Goal: Communication & Community: Answer question/provide support

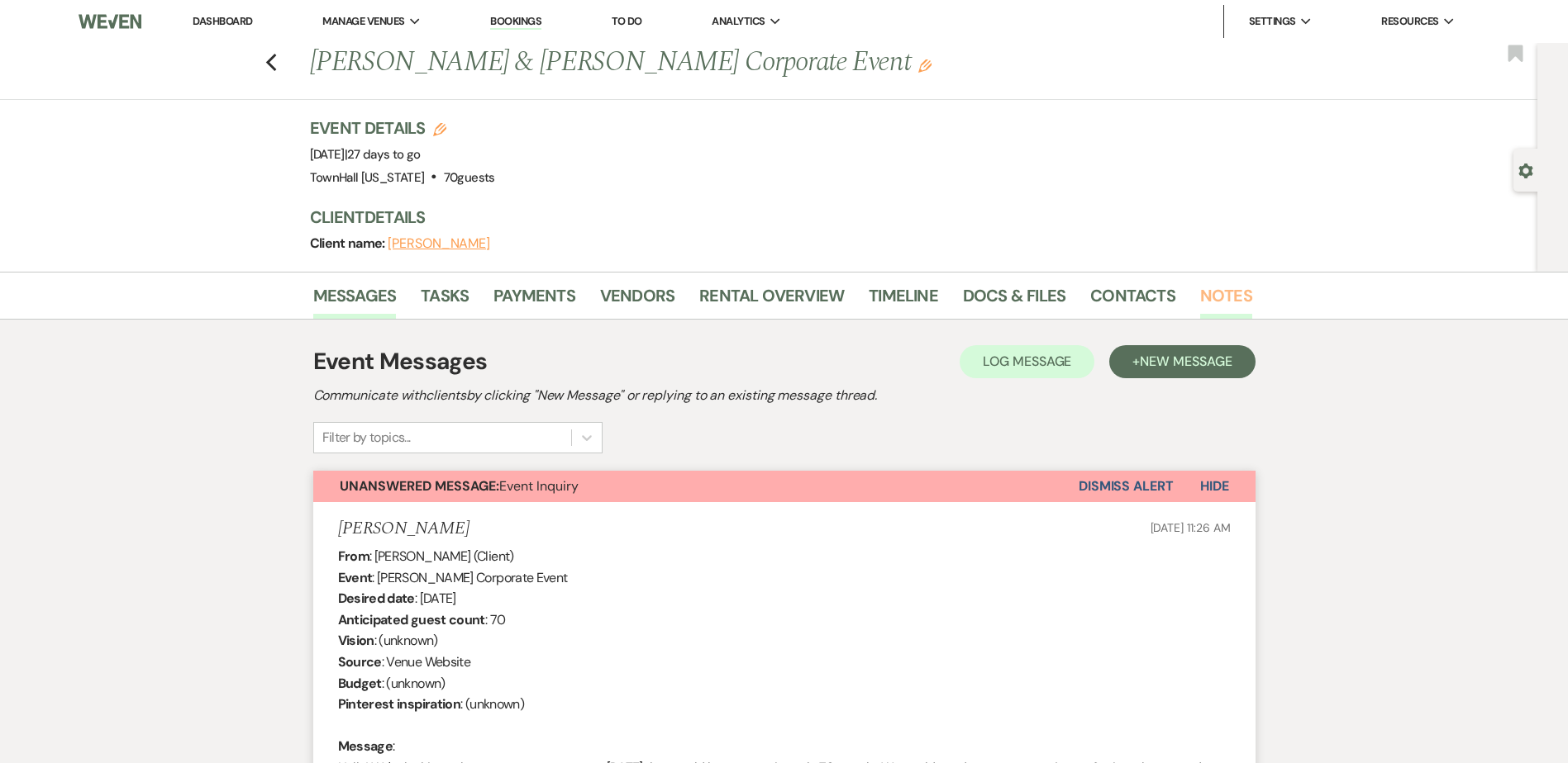
click at [1213, 294] on link "Notes" at bounding box center [1226, 301] width 52 height 37
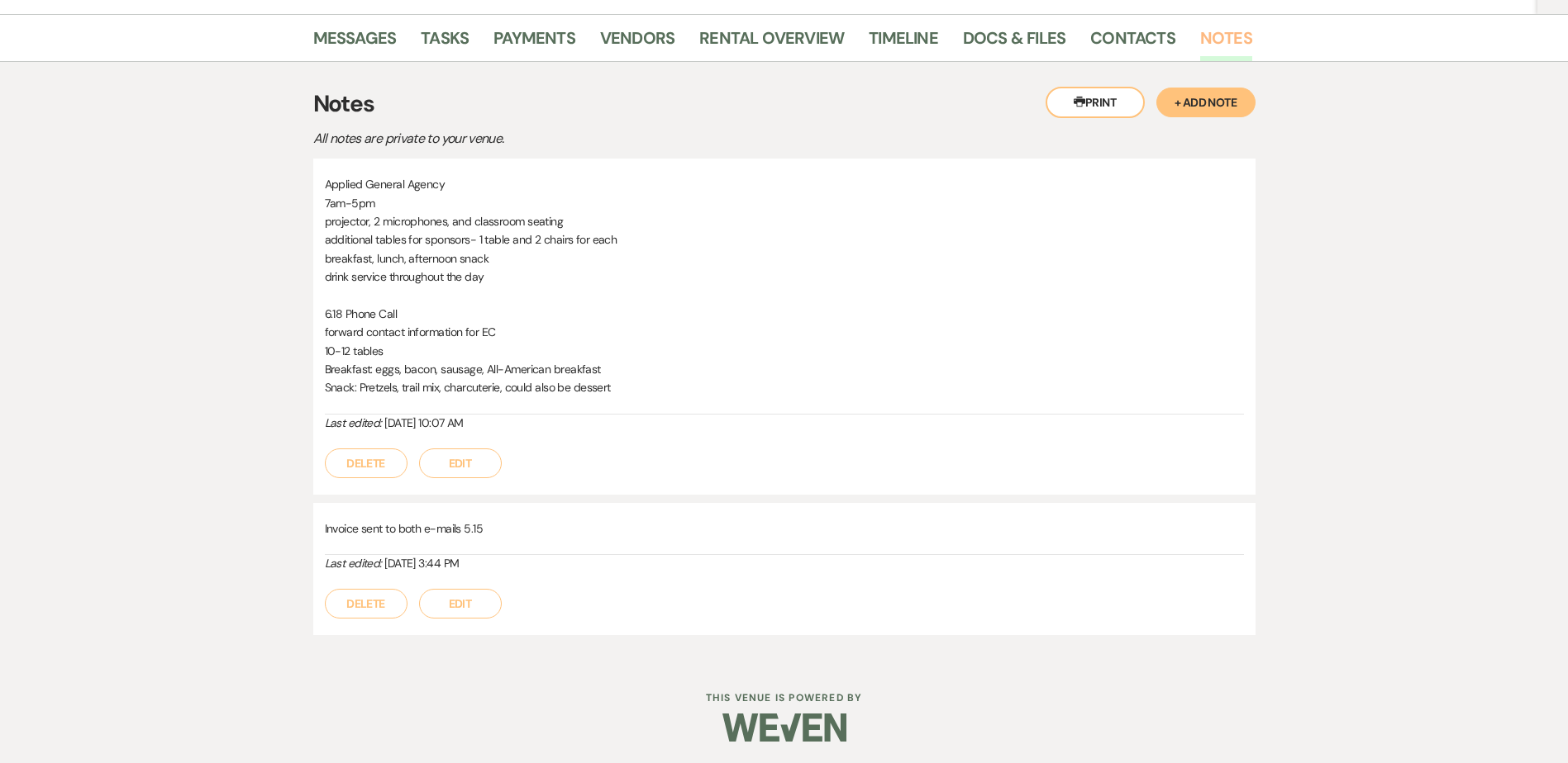
scroll to position [261, 0]
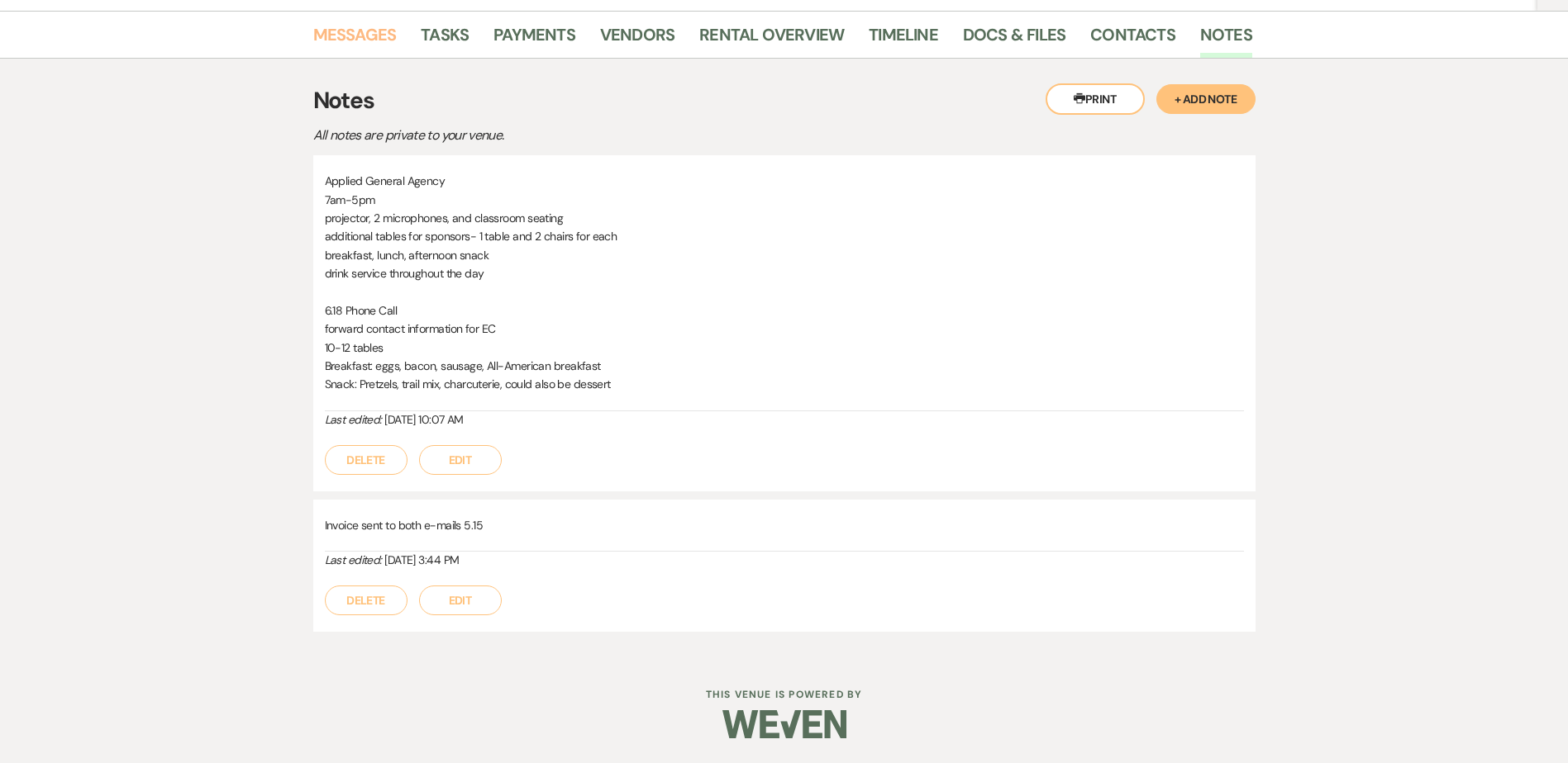
click at [358, 43] on link "Messages" at bounding box center [355, 40] width 84 height 37
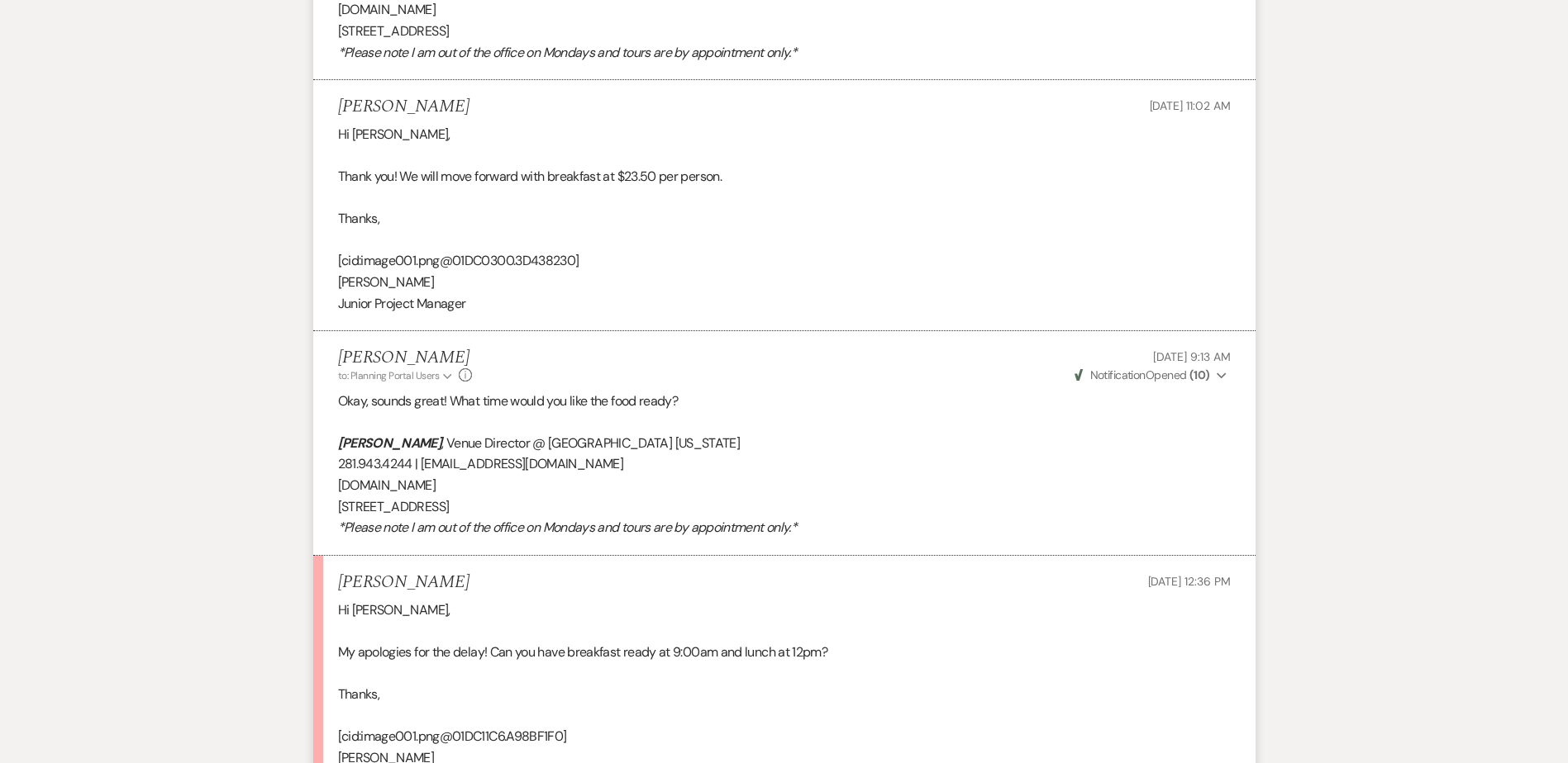
scroll to position [8707, 0]
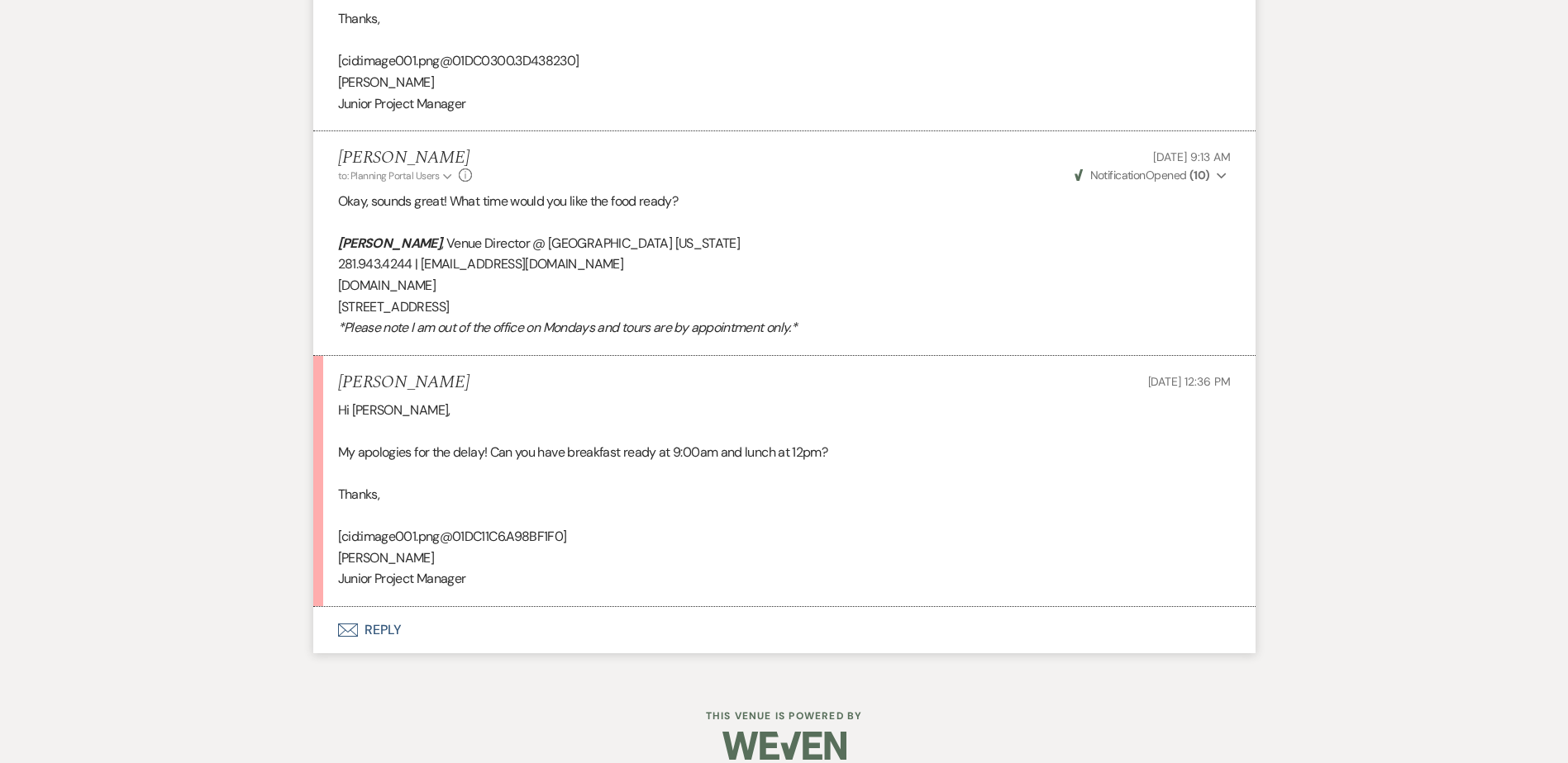
click at [369, 611] on button "Envelope Reply" at bounding box center [784, 630] width 942 height 46
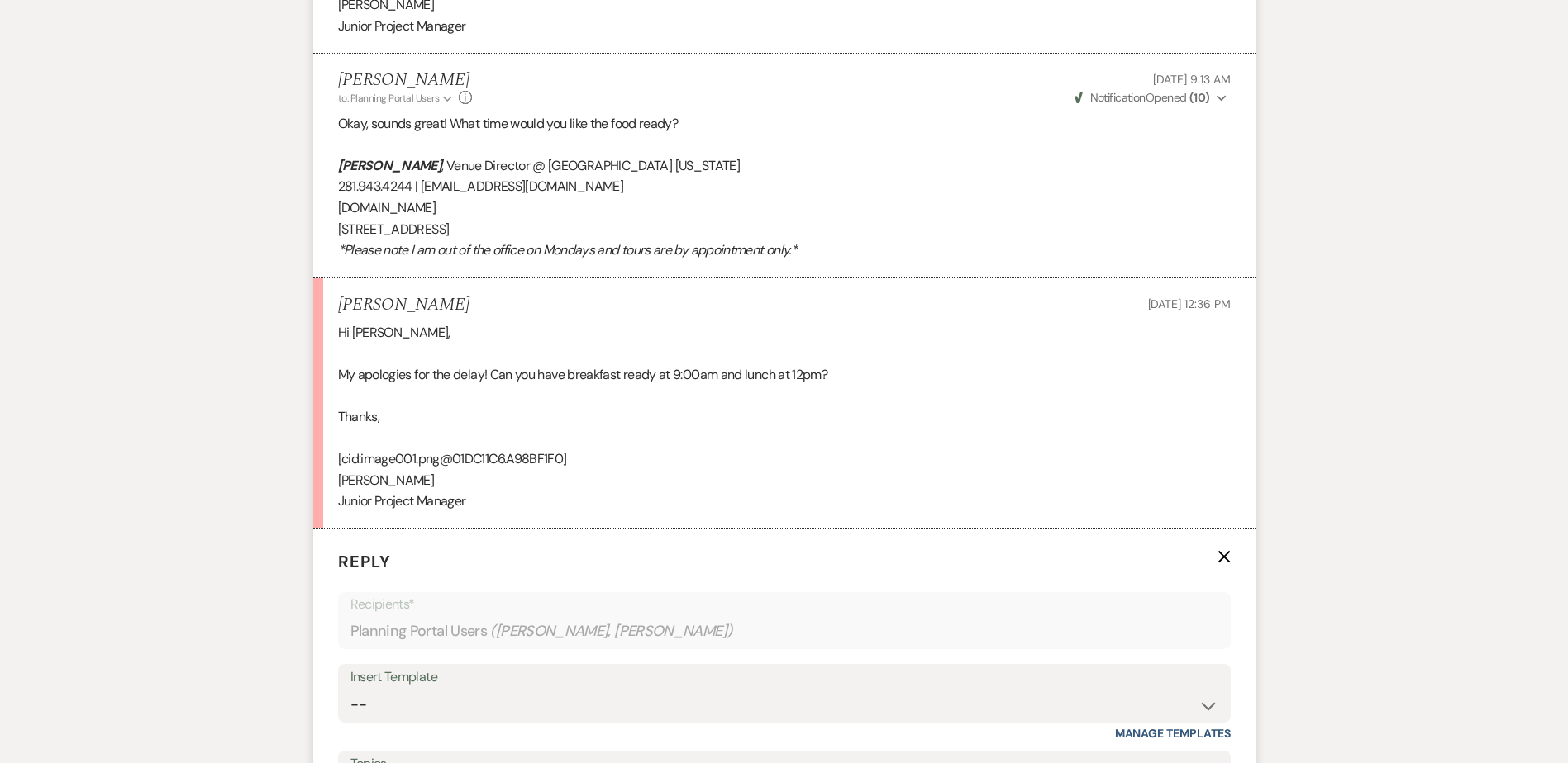
scroll to position [9170, 0]
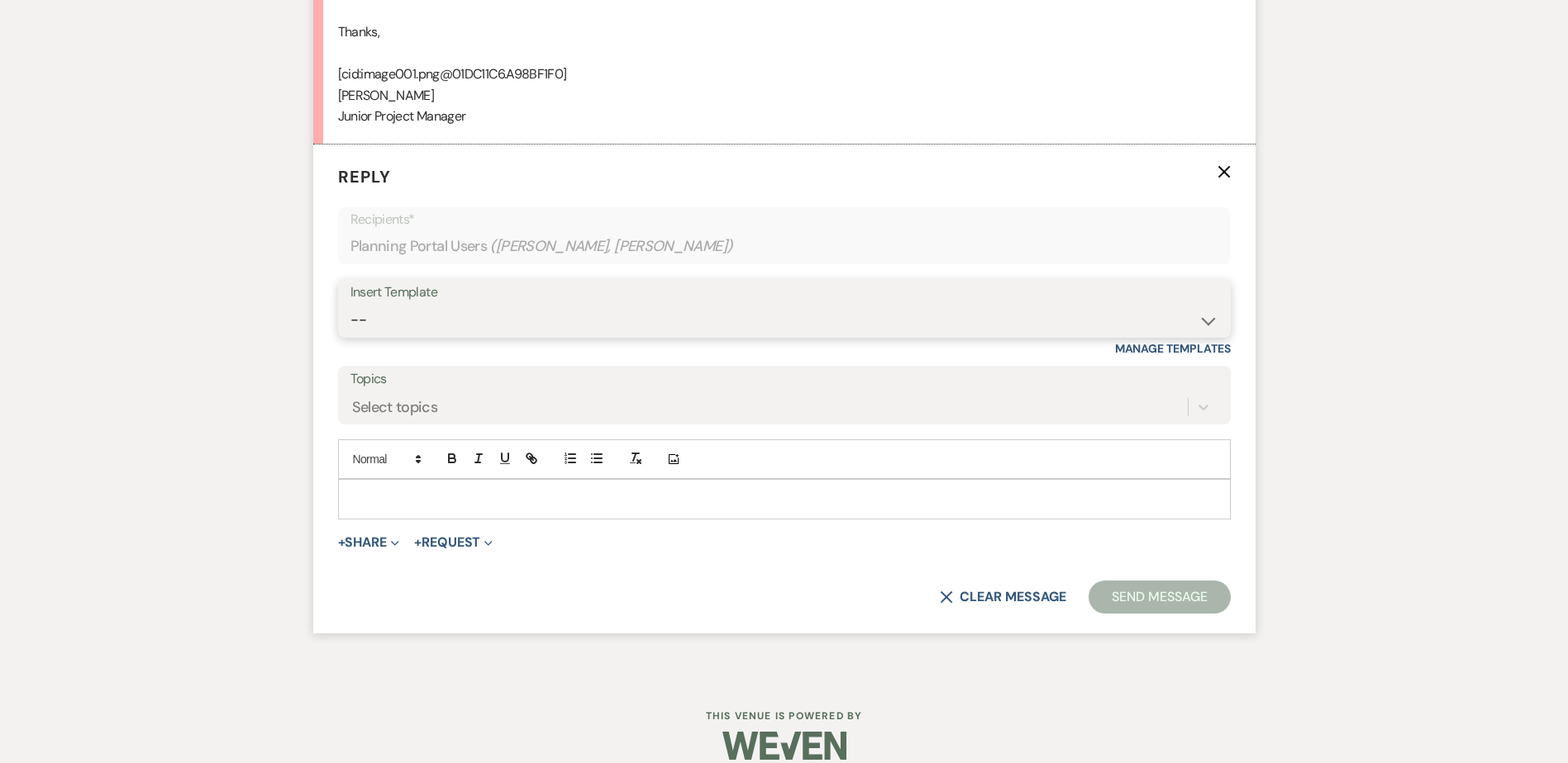
click at [379, 313] on select "-- Wedding Inquiry Follow Up: 2-3 days after initial lead- Avg Cost + Albums Th…" at bounding box center [784, 320] width 868 height 32
select select "1516"
click at [350, 304] on select "-- Wedding Inquiry Follow Up: 2-3 days after initial lead- Avg Cost + Albums Th…" at bounding box center [784, 320] width 868 height 32
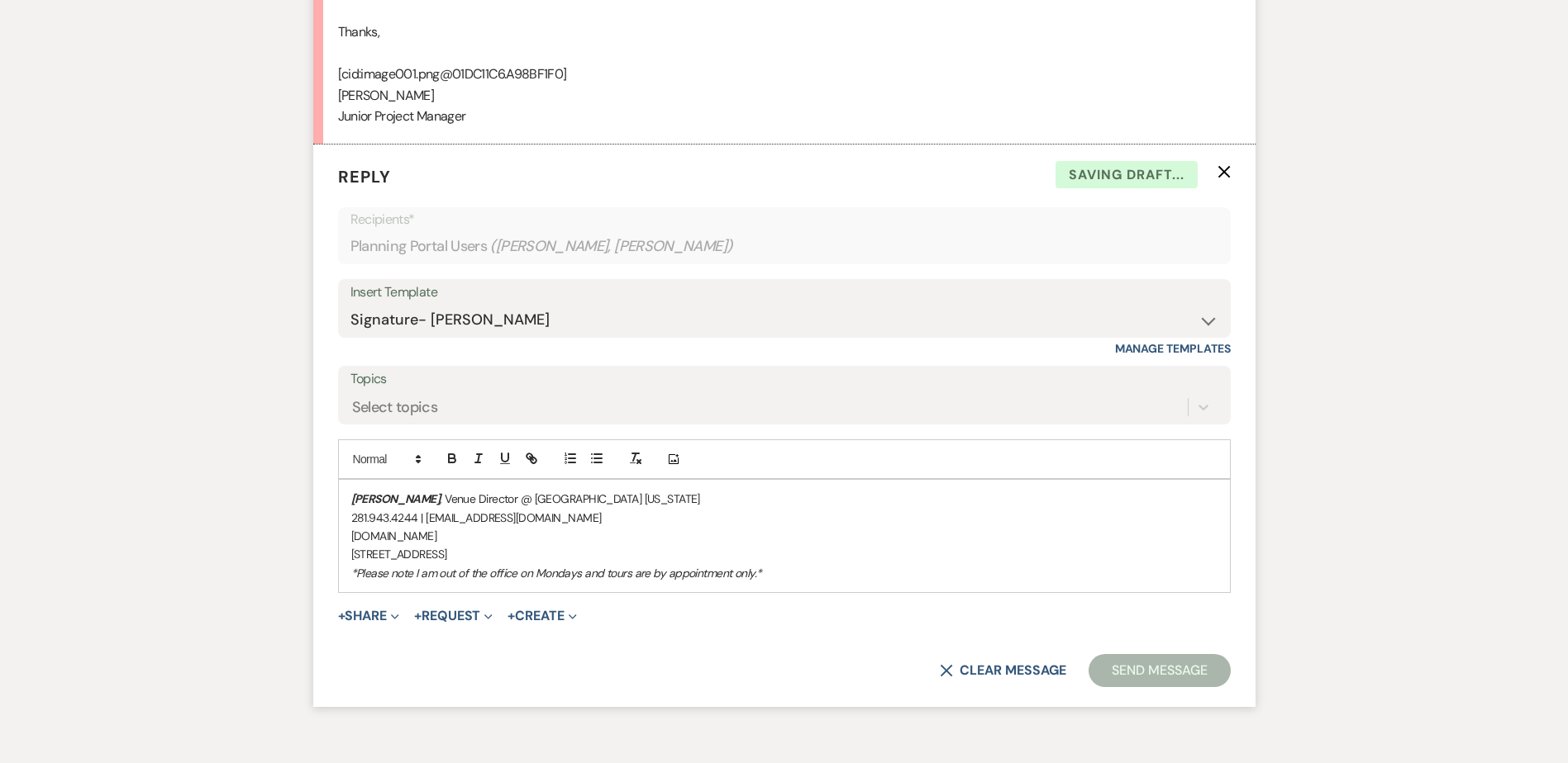
click at [351, 492] on em "[PERSON_NAME]" at bounding box center [395, 499] width 89 height 15
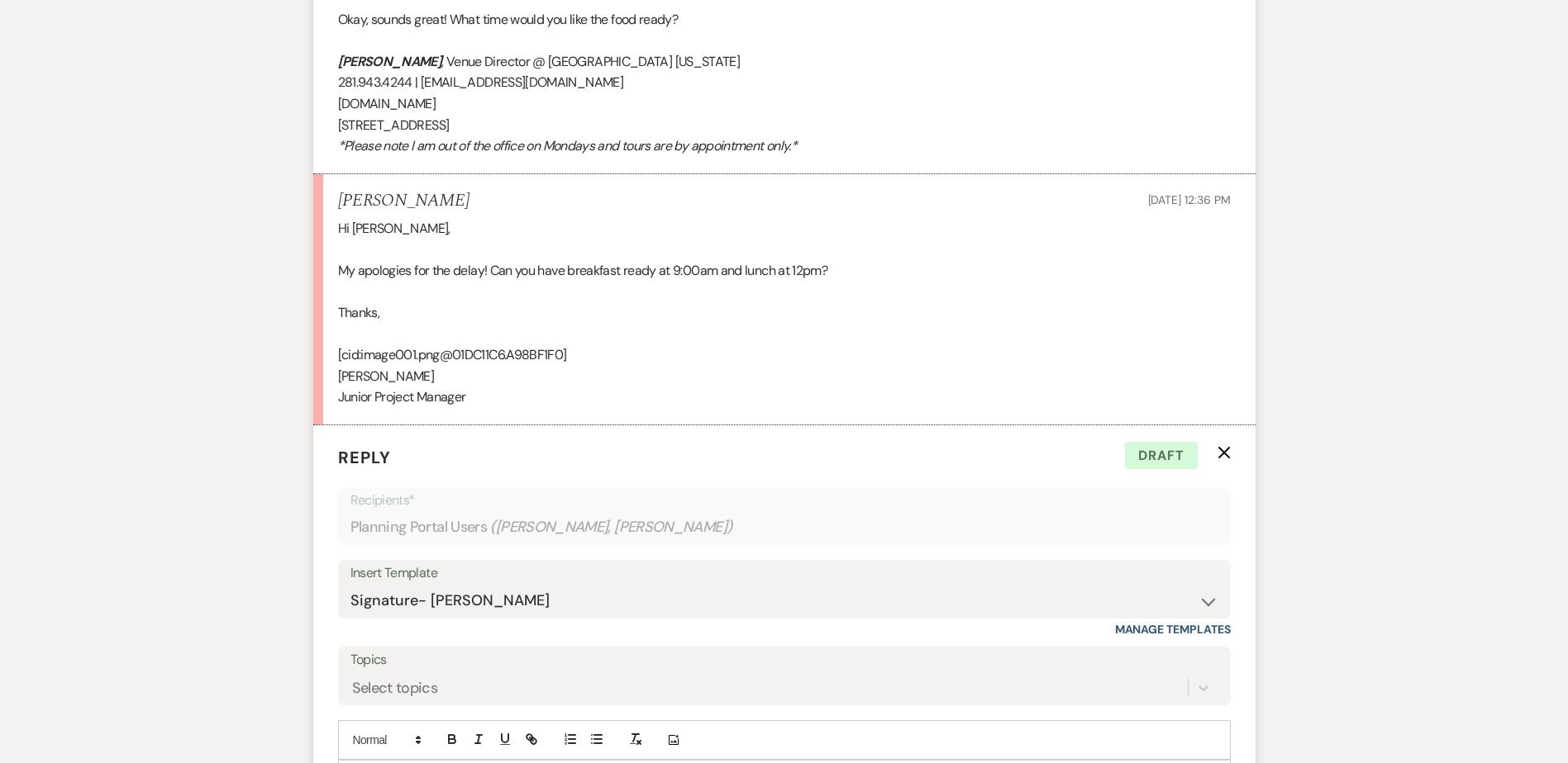
scroll to position [9115, 0]
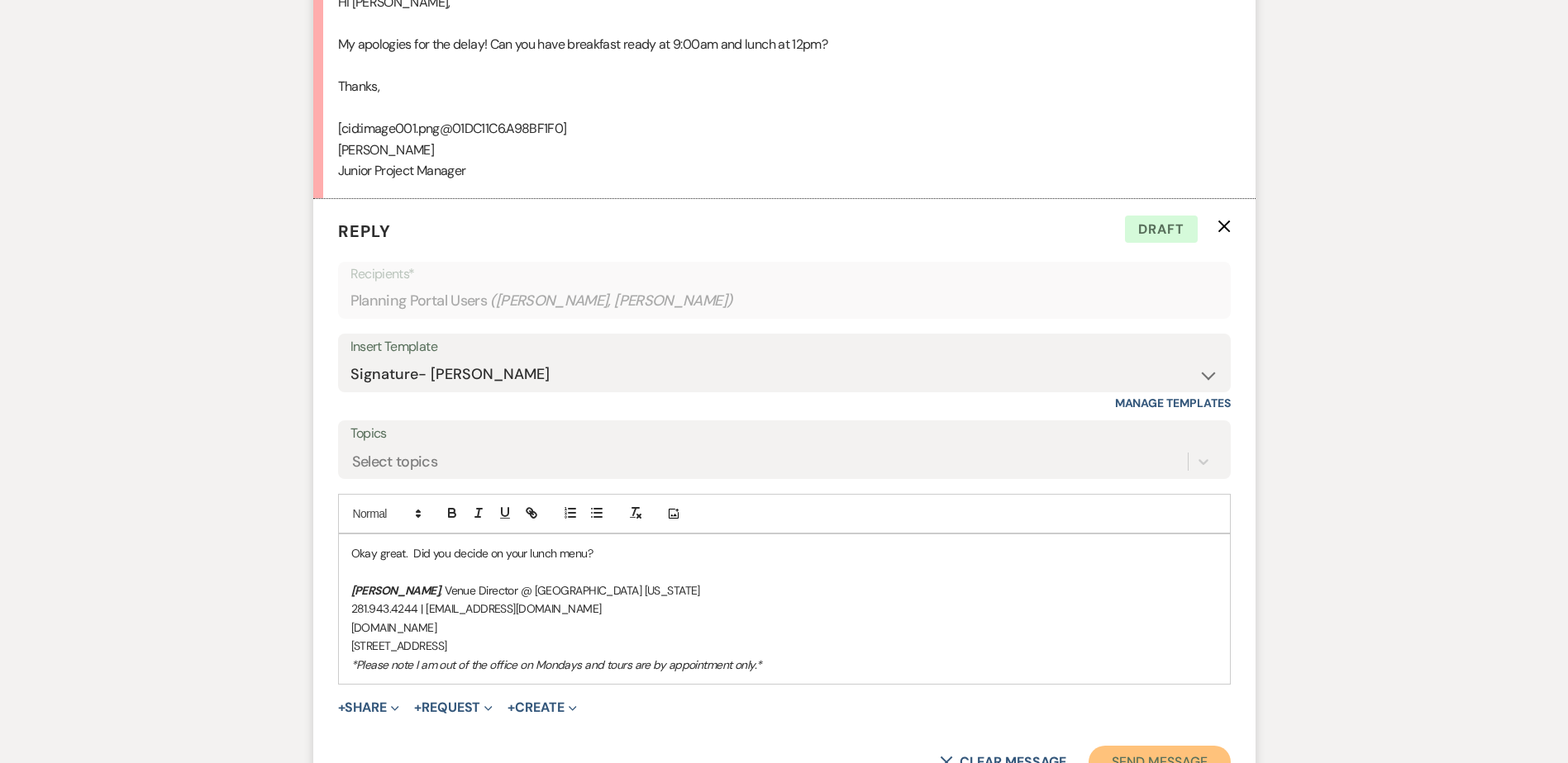
click at [1150, 747] on button "Send Message" at bounding box center [1159, 762] width 142 height 33
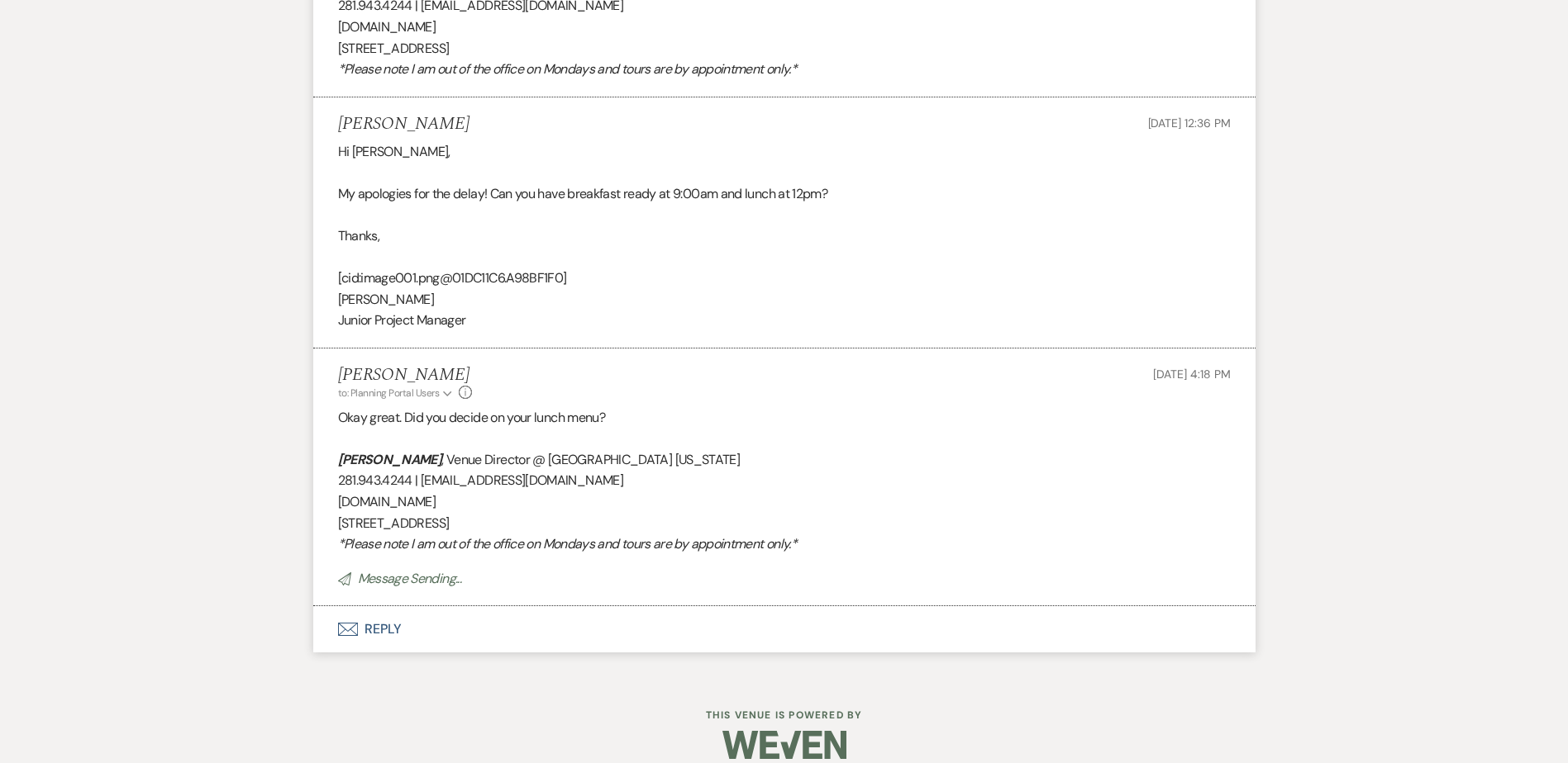
scroll to position [8931, 0]
